Goal: Transaction & Acquisition: Subscribe to service/newsletter

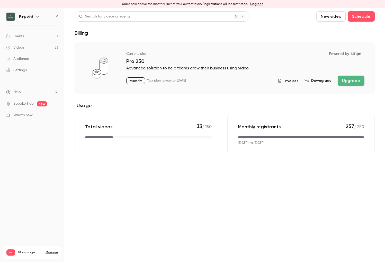
click at [34, 37] on link "Events 1" at bounding box center [32, 36] width 64 height 11
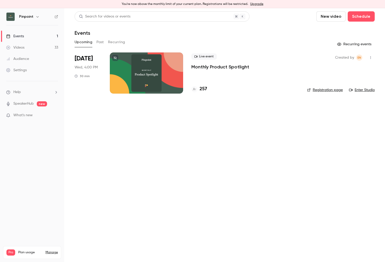
click at [50, 251] on link "Manage" at bounding box center [52, 253] width 12 height 4
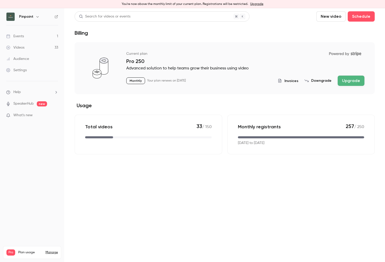
click at [310, 82] on button "Upgrade" at bounding box center [351, 81] width 27 height 10
